Goal: Task Accomplishment & Management: Manage account settings

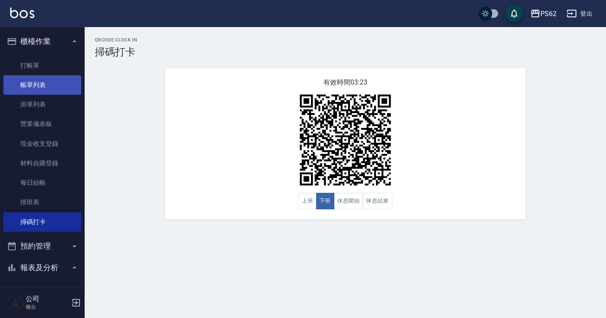
click at [34, 81] on link "帳單列表" at bounding box center [42, 84] width 78 height 19
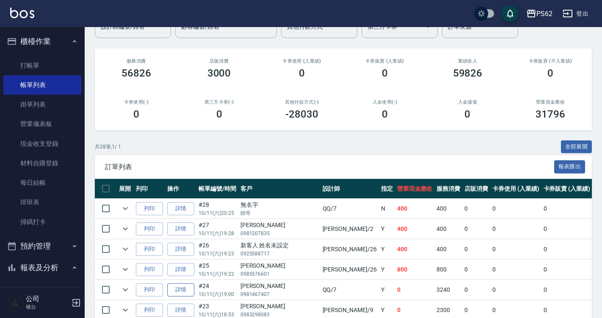
scroll to position [212, 0]
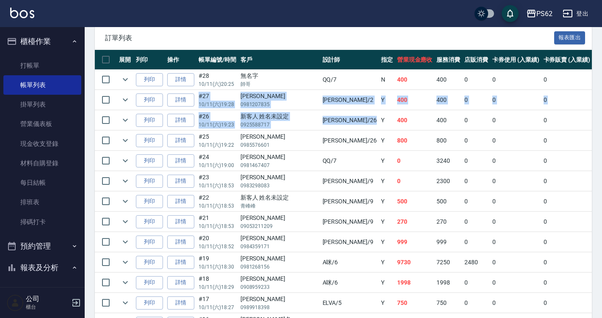
drag, startPoint x: 257, startPoint y: 89, endPoint x: 320, endPoint y: 112, distance: 67.4
click at [379, 112] on td "Y" at bounding box center [387, 121] width 16 height 20
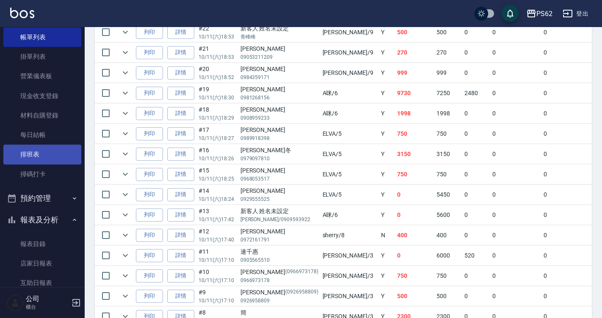
scroll to position [127, 0]
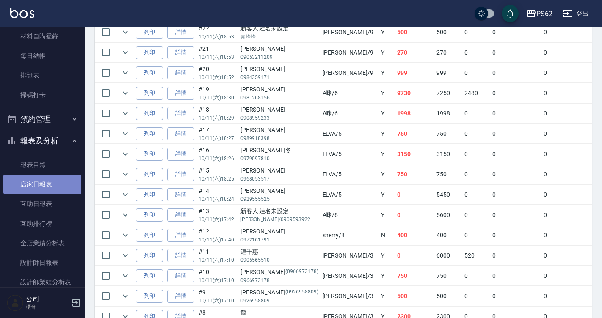
click at [58, 194] on link "店家日報表" at bounding box center [42, 184] width 78 height 19
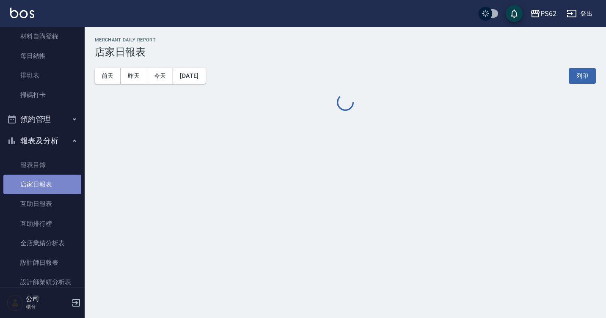
click at [58, 193] on link "店家日報表" at bounding box center [42, 184] width 78 height 19
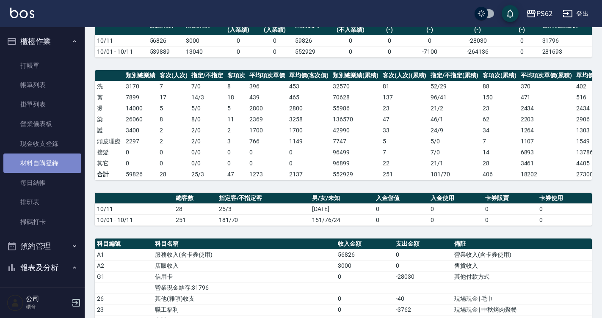
click at [61, 161] on link "材料自購登錄" at bounding box center [42, 163] width 78 height 19
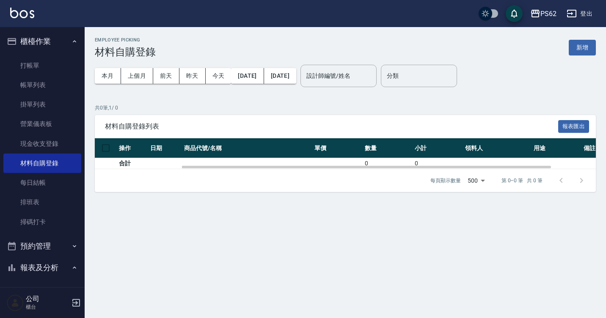
click at [183, 158] on td at bounding box center [247, 163] width 130 height 11
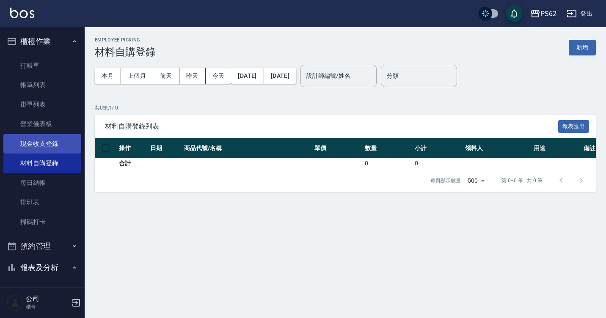
click at [66, 140] on link "現金收支登錄" at bounding box center [42, 143] width 78 height 19
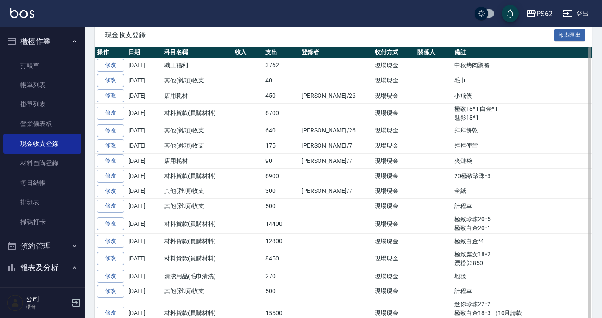
scroll to position [169, 0]
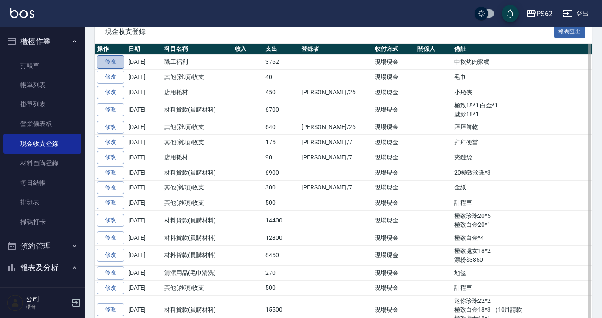
click at [111, 63] on link "修改" at bounding box center [110, 61] width 27 height 13
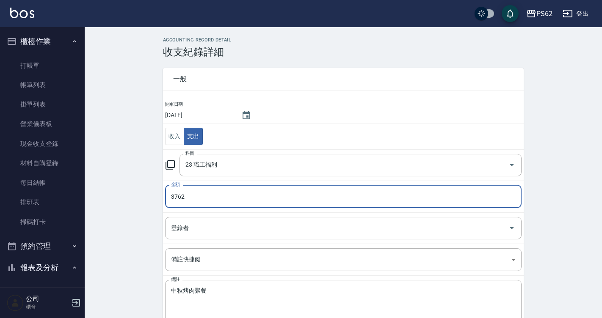
click at [202, 200] on input "3762" at bounding box center [343, 196] width 357 height 23
type input "5342"
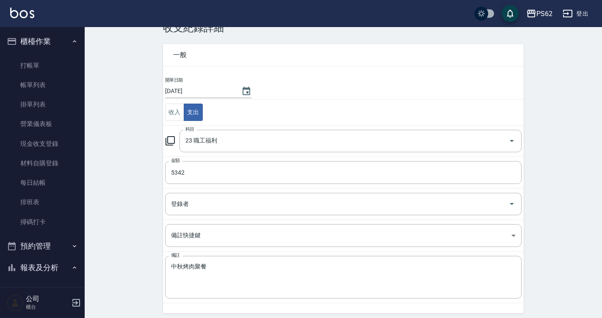
scroll to position [45, 0]
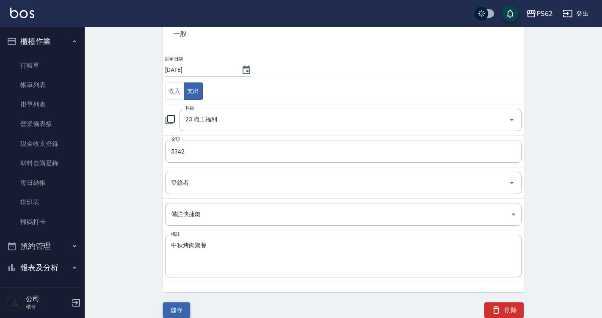
click at [174, 313] on button "儲存" at bounding box center [176, 311] width 27 height 16
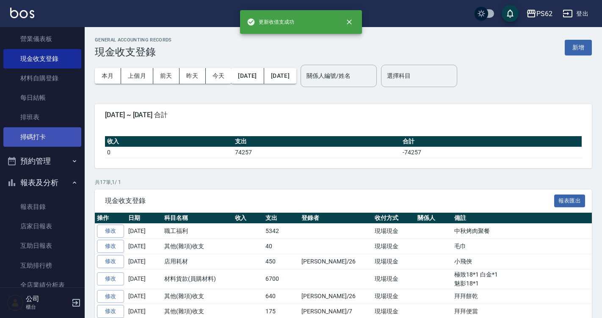
scroll to position [127, 0]
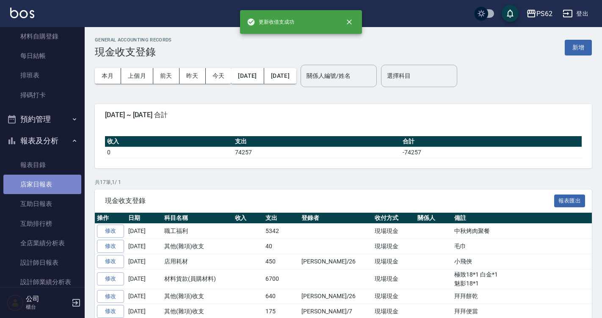
click at [50, 183] on link "店家日報表" at bounding box center [42, 184] width 78 height 19
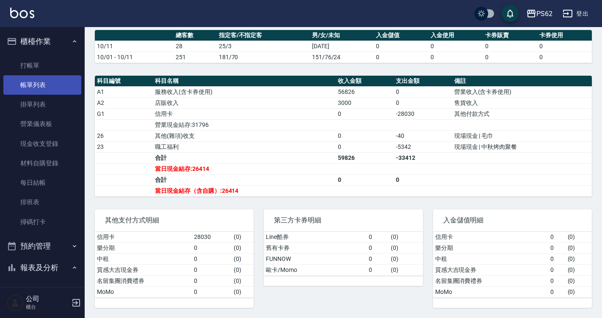
click at [40, 84] on link "帳單列表" at bounding box center [42, 84] width 78 height 19
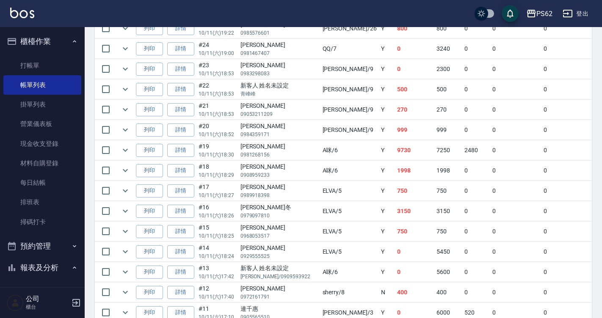
scroll to position [339, 0]
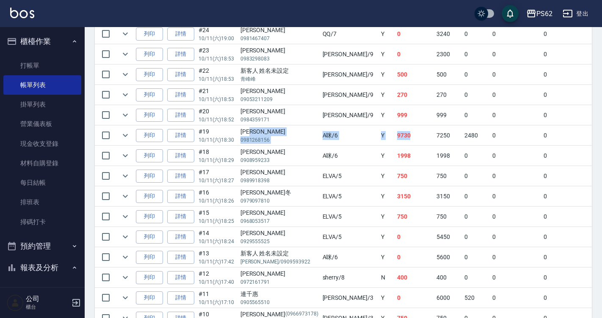
drag, startPoint x: 265, startPoint y: 134, endPoint x: 378, endPoint y: 140, distance: 113.2
click at [371, 140] on tr "列印 詳情 #19 10/11 (六) 18:30 陳映如 0981268156 A咪 /6 Y 9730 7250 2480 0 0 9730 0 0 0 …" at bounding box center [486, 136] width 783 height 20
click at [434, 141] on td "7250" at bounding box center [448, 136] width 28 height 20
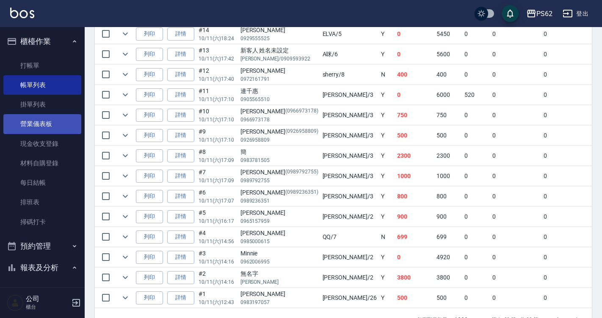
scroll to position [529, 0]
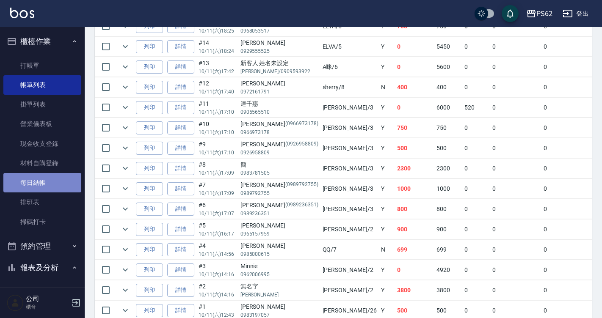
click at [58, 183] on link "每日結帳" at bounding box center [42, 182] width 78 height 19
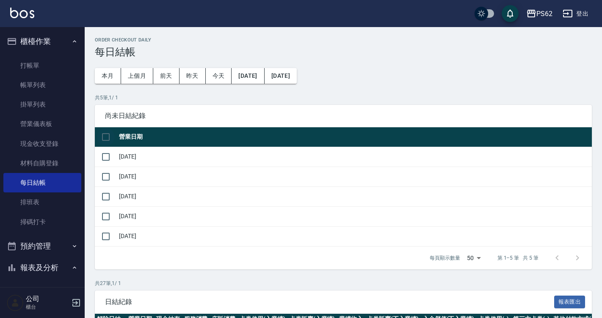
click at [102, 145] on input "checkbox" at bounding box center [106, 137] width 18 height 18
checkbox input "true"
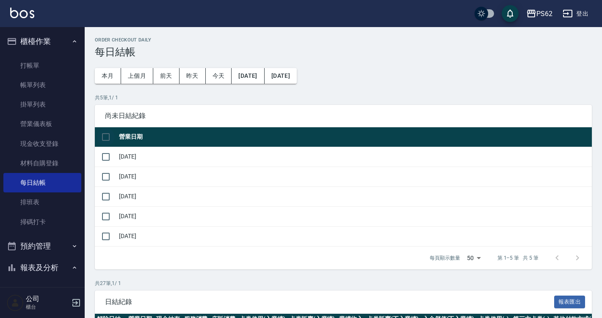
checkbox input "true"
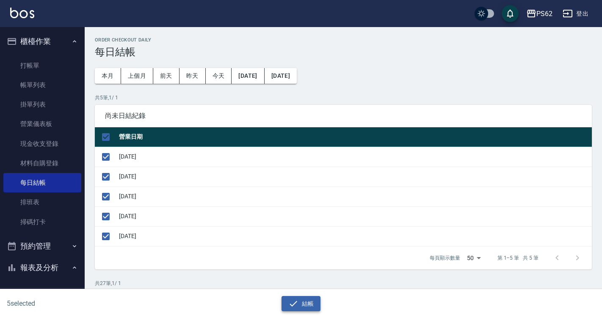
click at [300, 301] on button "結帳" at bounding box center [301, 304] width 39 height 16
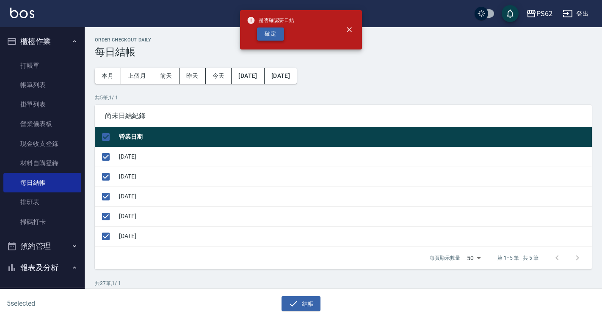
click at [283, 40] on div "是否確認要日結 確定" at bounding box center [270, 30] width 47 height 34
click at [279, 37] on button "確定" at bounding box center [270, 34] width 27 height 13
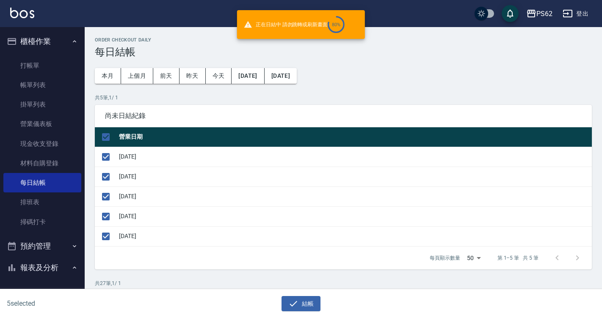
checkbox input "false"
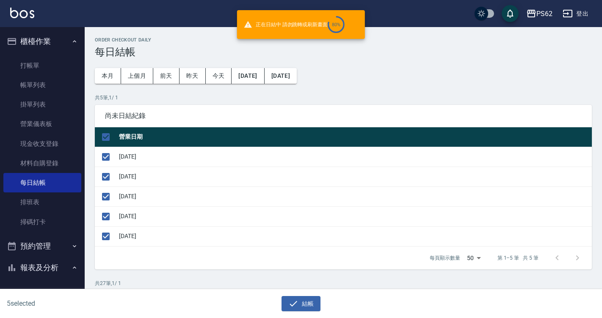
checkbox input "false"
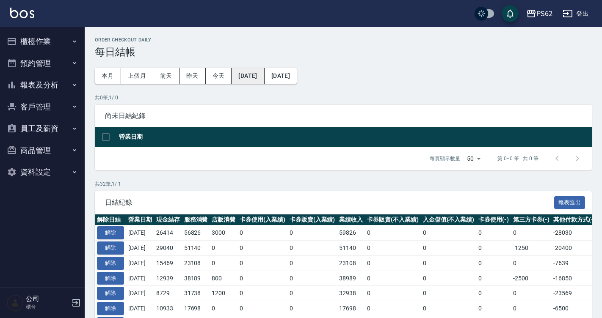
click at [238, 72] on button "[DATE]" at bounding box center [248, 76] width 33 height 16
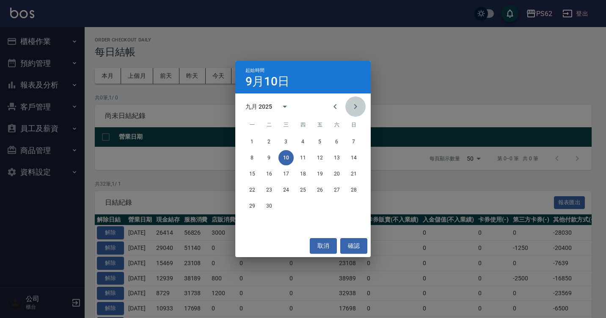
click at [356, 105] on icon "Next month" at bounding box center [356, 107] width 10 height 10
click at [355, 140] on button "5" at bounding box center [353, 141] width 15 height 15
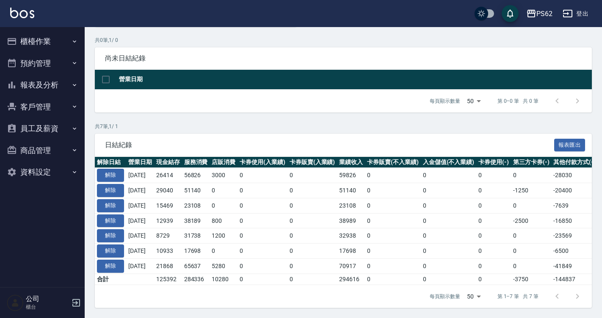
scroll to position [64, 0]
click at [28, 46] on button "櫃檯作業" at bounding box center [42, 41] width 78 height 22
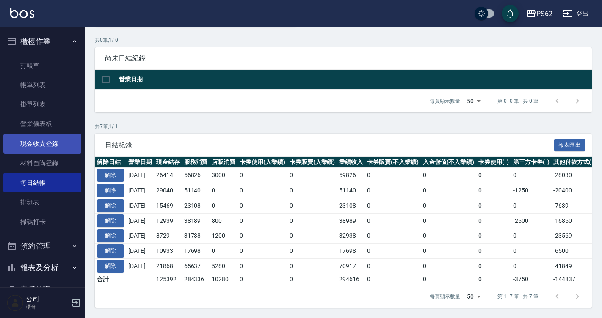
drag, startPoint x: 60, startPoint y: 144, endPoint x: 55, endPoint y: 142, distance: 5.5
click at [59, 144] on link "現金收支登錄" at bounding box center [42, 143] width 78 height 19
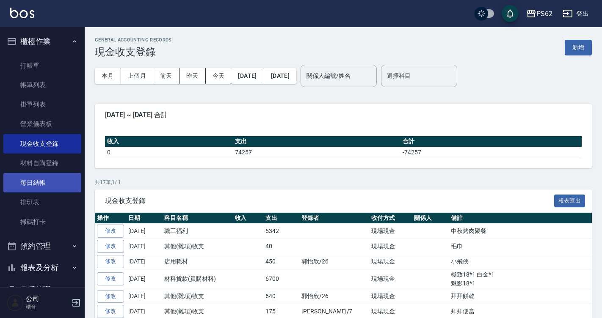
click at [59, 190] on link "每日結帳" at bounding box center [42, 182] width 78 height 19
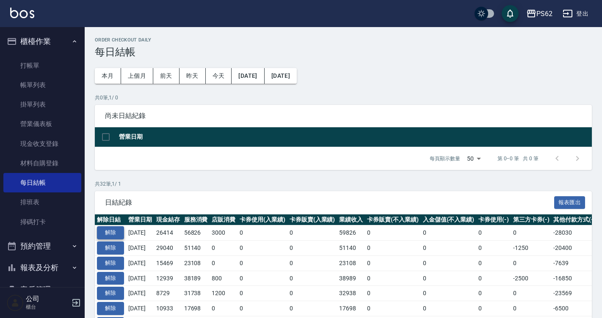
click at [113, 228] on button "解除" at bounding box center [110, 233] width 27 height 13
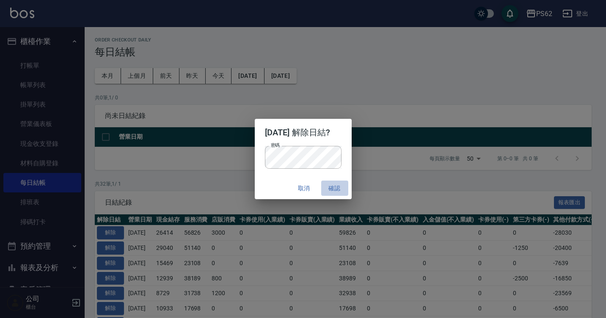
click at [335, 182] on button "確認" at bounding box center [334, 189] width 27 height 16
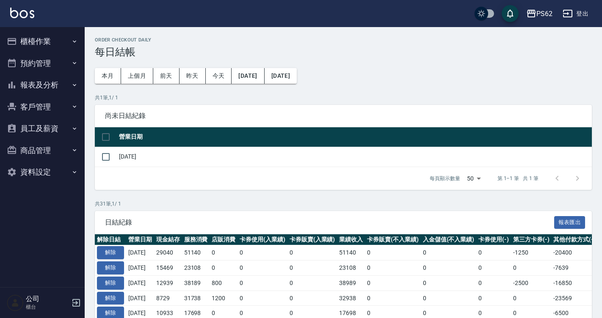
scroll to position [169, 0]
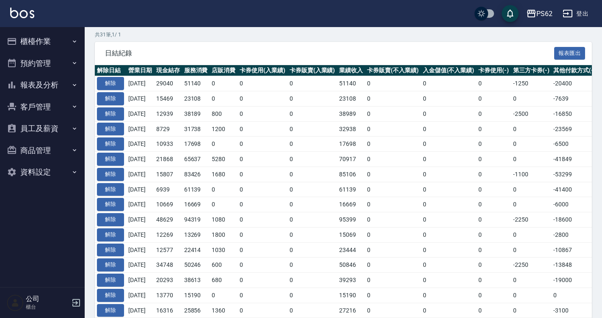
click at [72, 45] on button "櫃檯作業" at bounding box center [42, 41] width 78 height 22
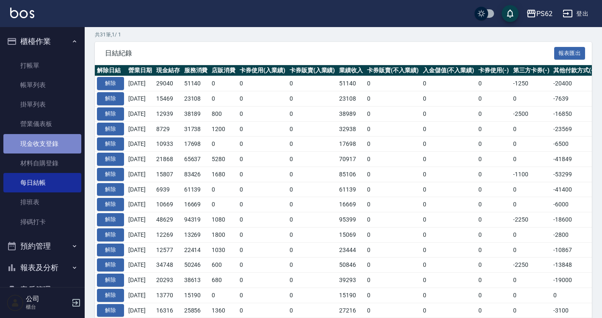
click at [56, 147] on link "現金收支登錄" at bounding box center [42, 143] width 78 height 19
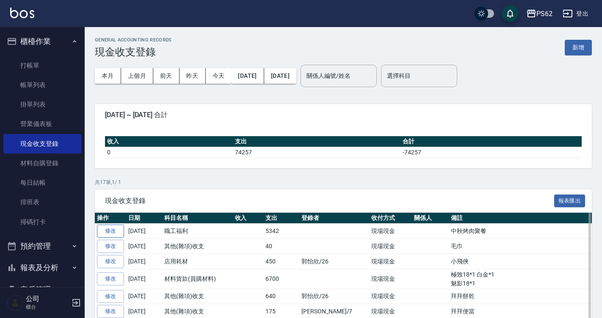
click at [110, 234] on link "修改" at bounding box center [110, 231] width 27 height 13
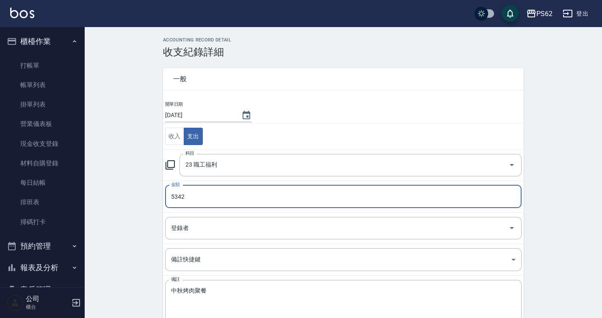
click at [254, 205] on input "5342" at bounding box center [343, 196] width 357 height 23
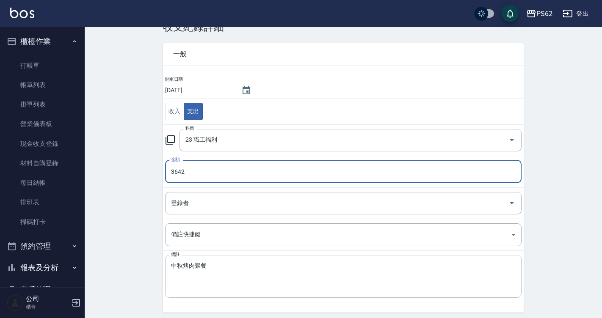
scroll to position [45, 0]
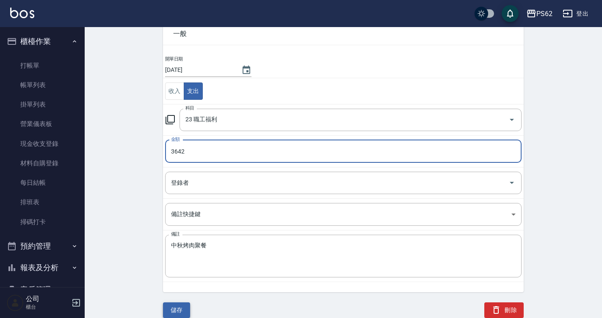
type input "3642"
click at [176, 304] on button "儲存" at bounding box center [176, 311] width 27 height 16
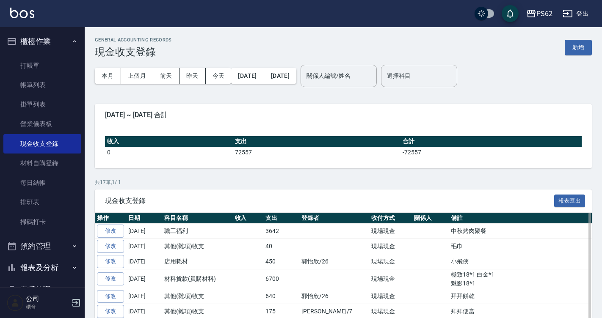
scroll to position [85, 0]
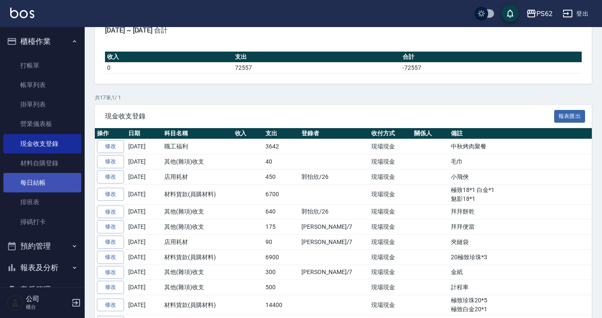
click at [18, 186] on link "每日結帳" at bounding box center [42, 182] width 78 height 19
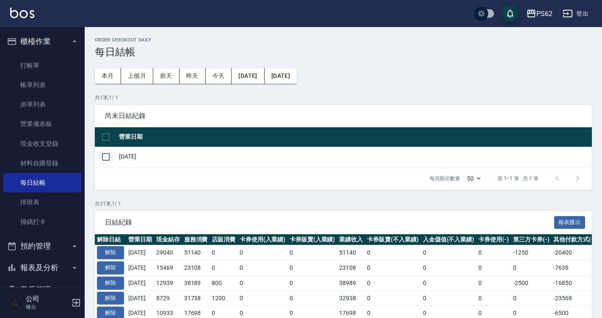
click at [105, 162] on input "checkbox" at bounding box center [106, 157] width 18 height 18
checkbox input "true"
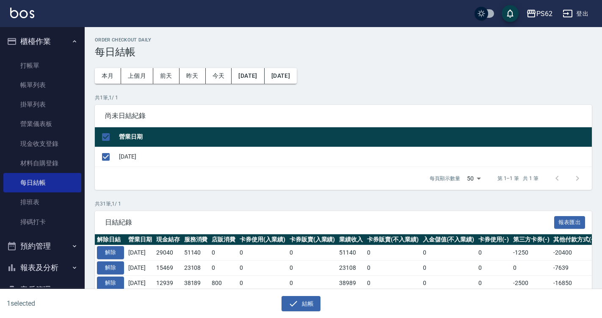
drag, startPoint x: 310, startPoint y: 312, endPoint x: 300, endPoint y: 302, distance: 14.4
click at [307, 311] on div "1 selected 結帳" at bounding box center [301, 304] width 602 height 29
click at [300, 301] on button "結帳" at bounding box center [301, 304] width 39 height 16
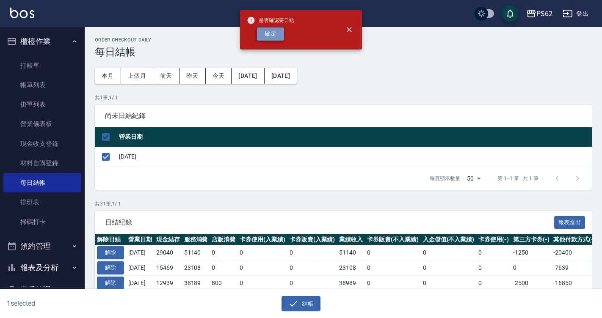
click at [262, 34] on button "確定" at bounding box center [270, 34] width 27 height 13
checkbox input "false"
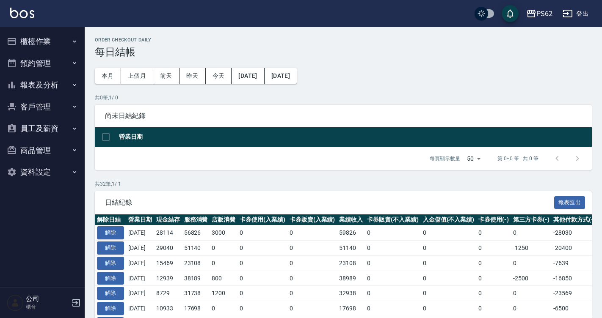
click at [34, 86] on button "報表及分析" at bounding box center [42, 85] width 78 height 22
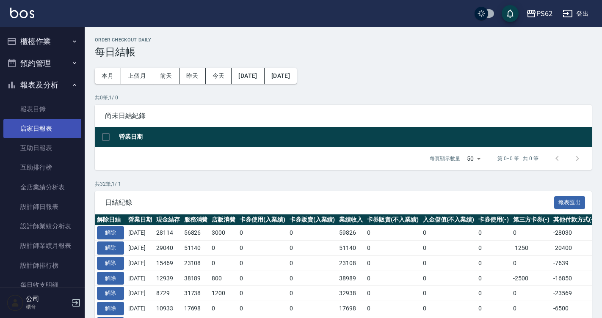
click at [60, 133] on link "店家日報表" at bounding box center [42, 128] width 78 height 19
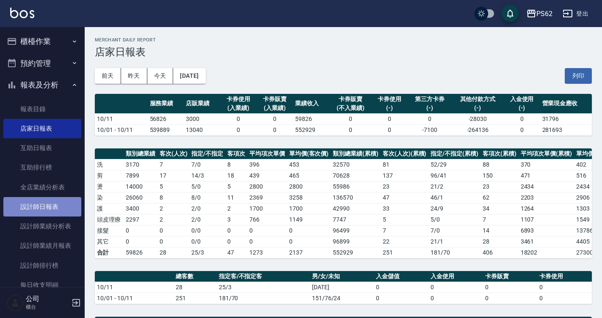
click at [50, 215] on link "設計師日報表" at bounding box center [42, 206] width 78 height 19
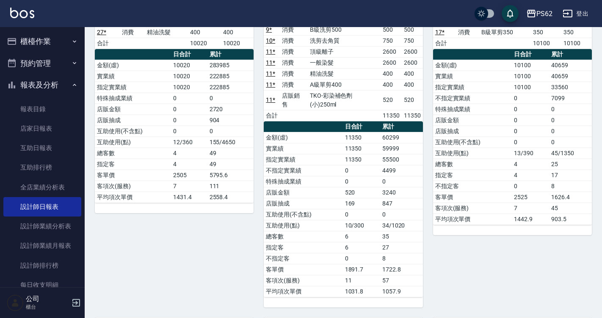
scroll to position [169, 0]
